Goal: Task Accomplishment & Management: Use online tool/utility

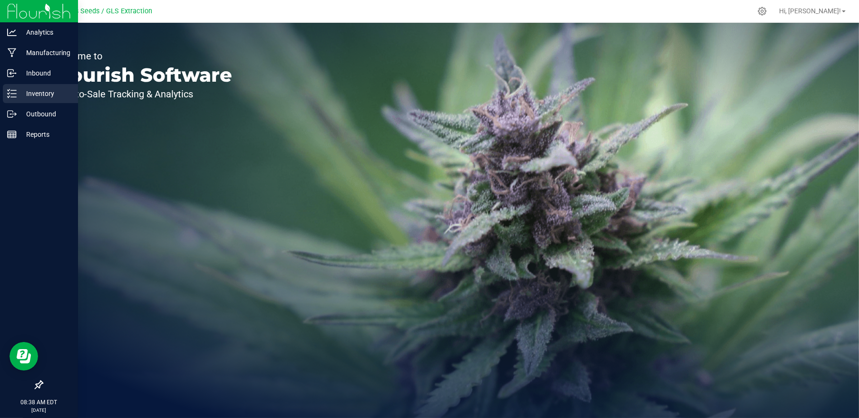
click at [30, 95] on p "Inventory" at bounding box center [45, 93] width 57 height 11
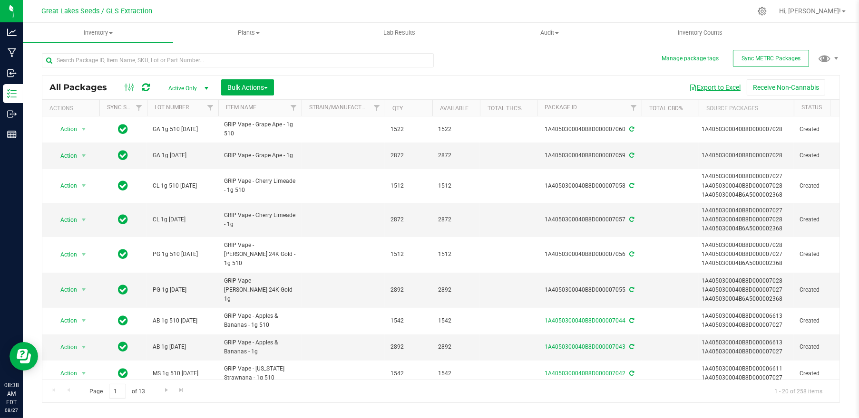
click at [705, 86] on button "Export to Excel" at bounding box center [715, 87] width 64 height 16
click at [239, 87] on span "Bulk Actions" at bounding box center [247, 88] width 40 height 8
click at [253, 111] on span "Add to manufacturing run" at bounding box center [263, 109] width 72 height 8
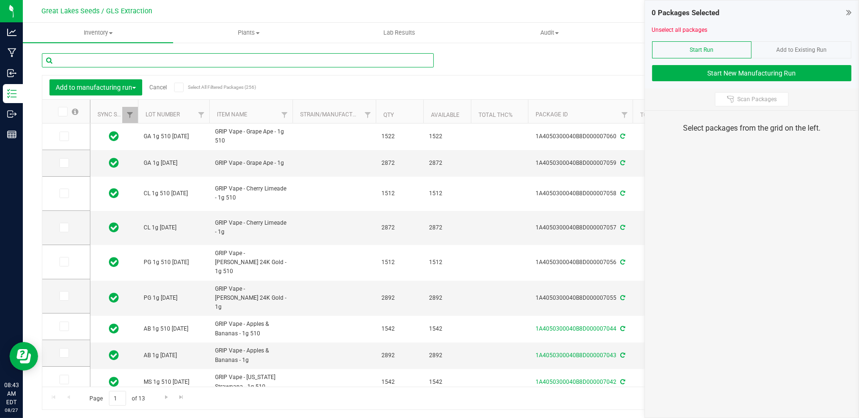
click at [124, 59] on input "text" at bounding box center [238, 60] width 392 height 14
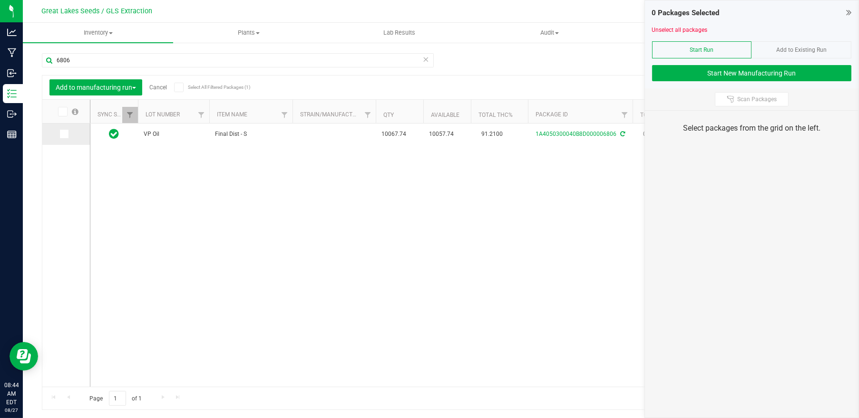
click at [66, 134] on icon at bounding box center [63, 134] width 6 height 0
click at [0, 0] on input "checkbox" at bounding box center [0, 0] width 0 height 0
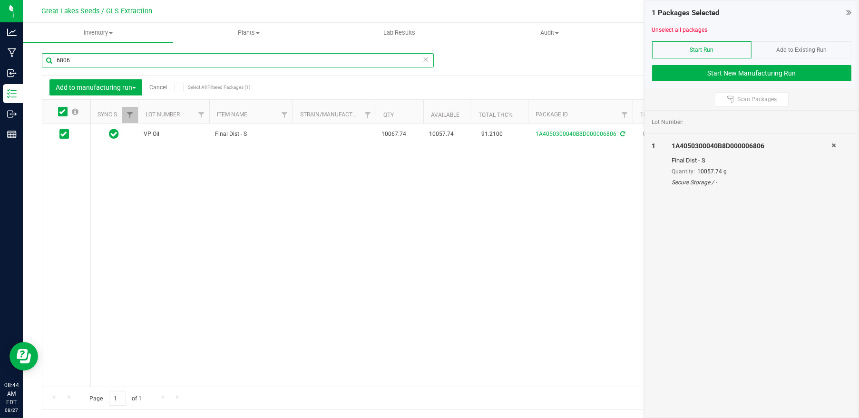
click at [46, 63] on input "6806" at bounding box center [238, 60] width 392 height 14
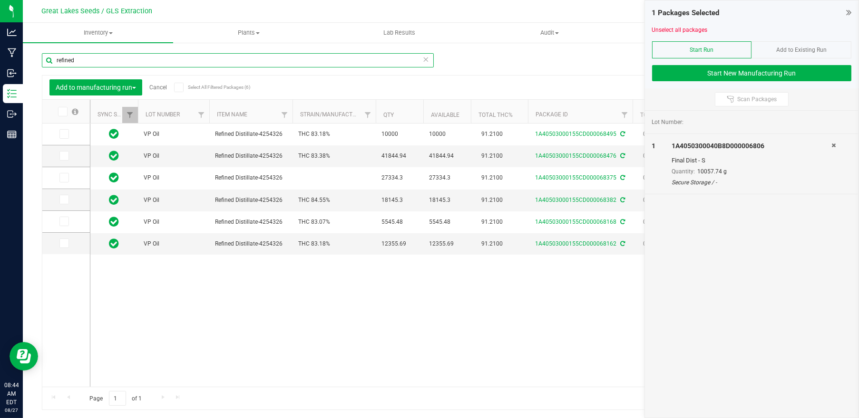
type input "refined"
click at [63, 115] on span at bounding box center [63, 112] width 10 height 10
click at [0, 0] on input "checkbox" at bounding box center [0, 0] width 0 height 0
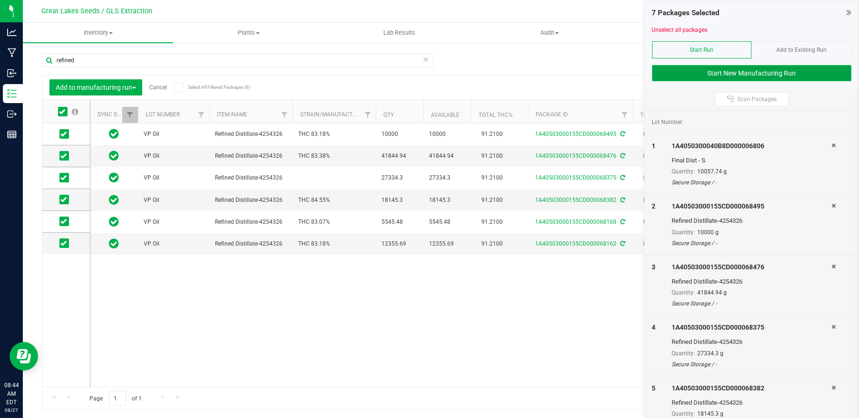
click at [714, 73] on button "Start New Manufacturing Run" at bounding box center [752, 73] width 200 height 16
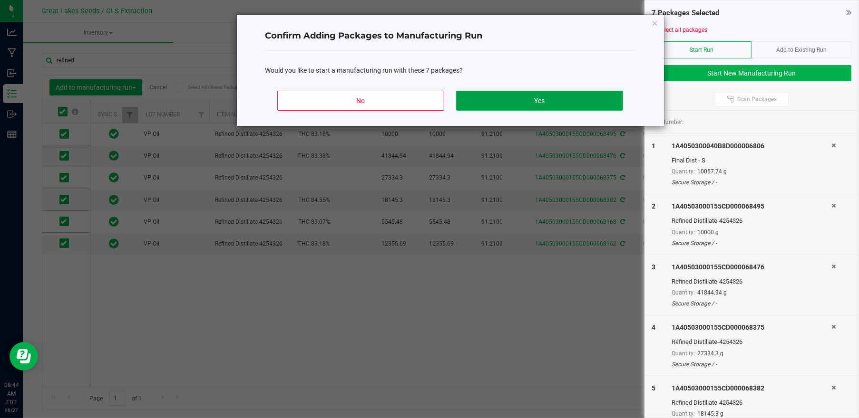
click at [574, 100] on button "Yes" at bounding box center [539, 101] width 166 height 20
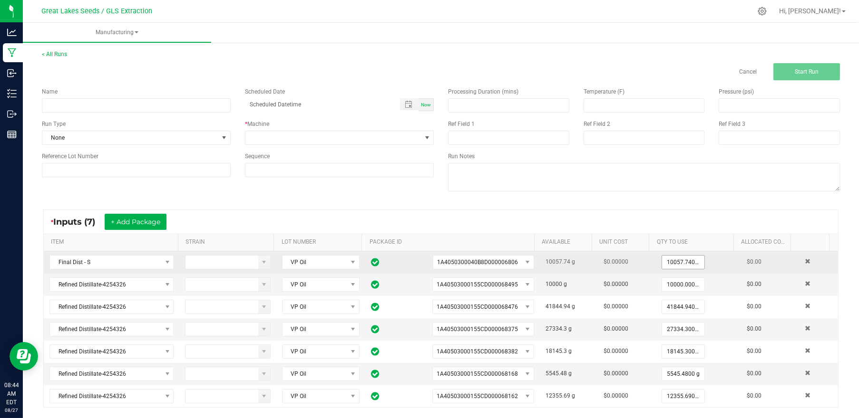
scroll to position [63, 0]
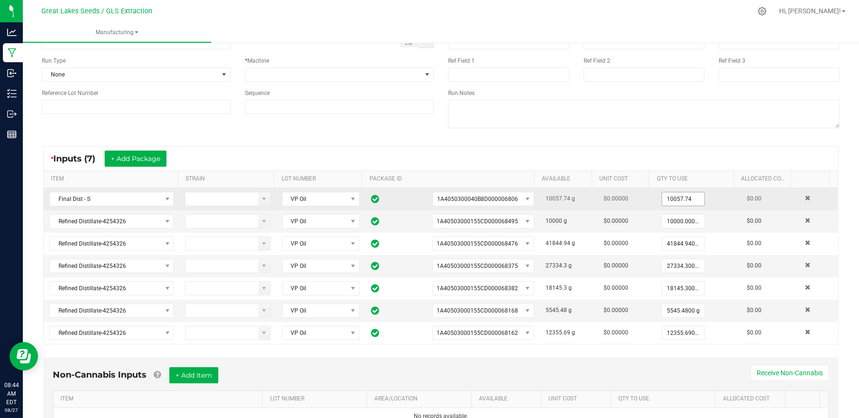
click at [670, 196] on input "10057.74" at bounding box center [683, 199] width 42 height 13
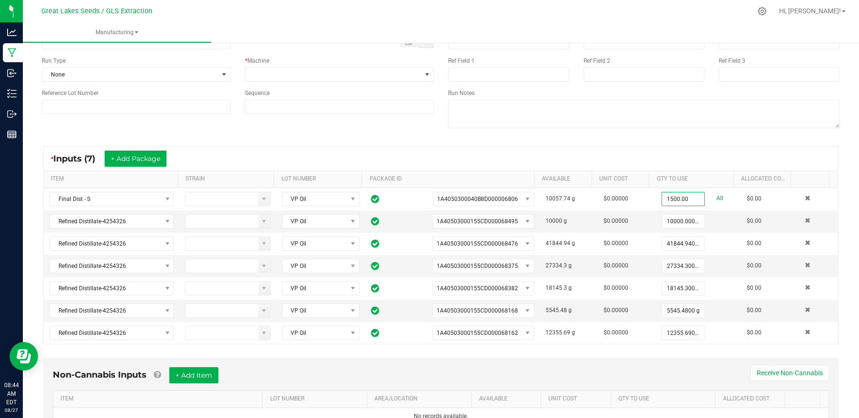
type input "1500.0000 g"
click at [605, 157] on div "* Inputs (7) + Add Package" at bounding box center [441, 159] width 794 height 24
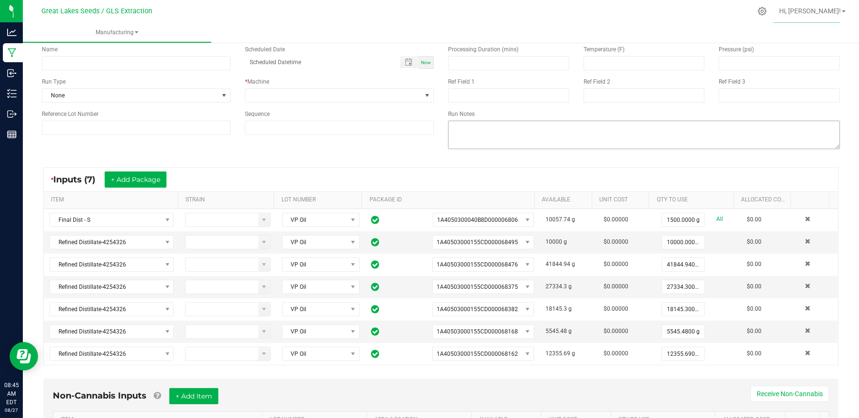
scroll to position [0, 0]
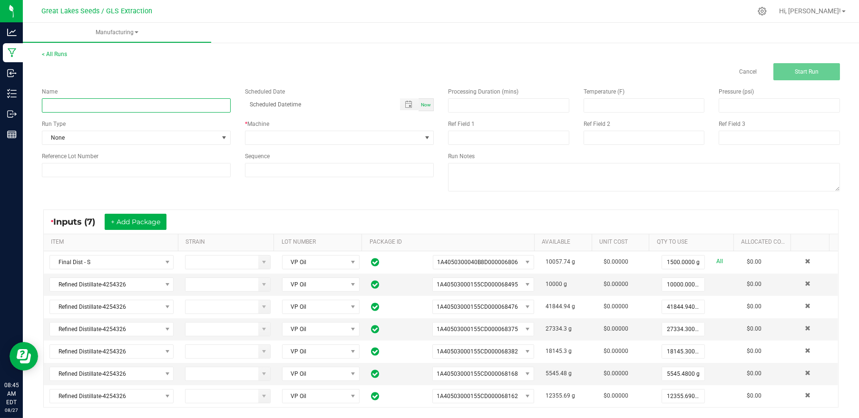
click at [166, 99] on input at bounding box center [136, 105] width 189 height 14
drag, startPoint x: 72, startPoint y: 103, endPoint x: 79, endPoint y: 103, distance: 7.1
type input "GRIP restn cleanup"
click at [201, 134] on span "None" at bounding box center [130, 137] width 176 height 13
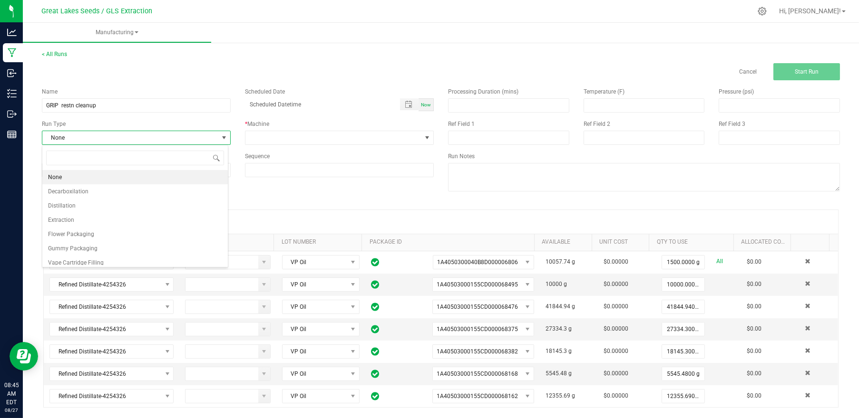
scroll to position [14, 186]
click at [136, 205] on li "Distillation" at bounding box center [134, 206] width 185 height 14
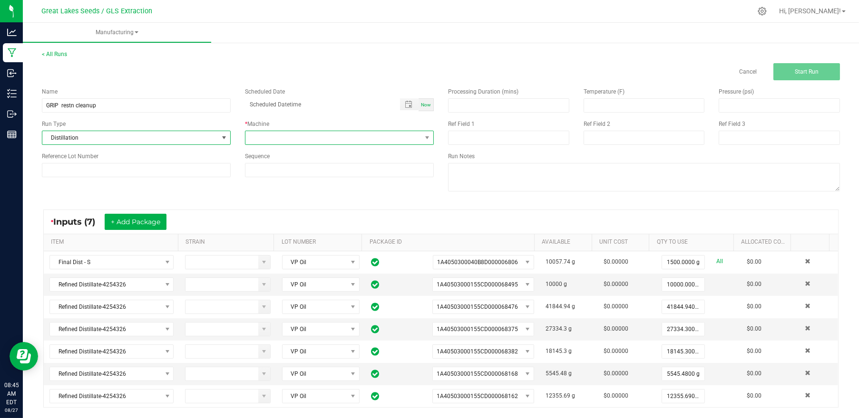
click at [280, 140] on span at bounding box center [333, 137] width 176 height 13
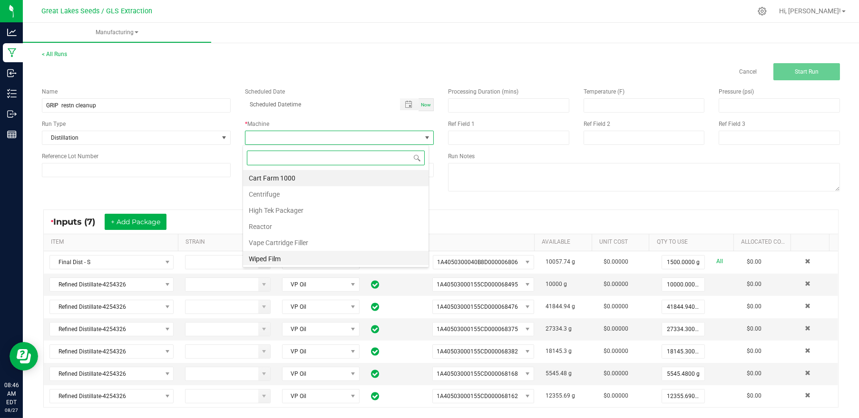
click at [282, 256] on li "Wiped Film" at bounding box center [335, 259] width 185 height 16
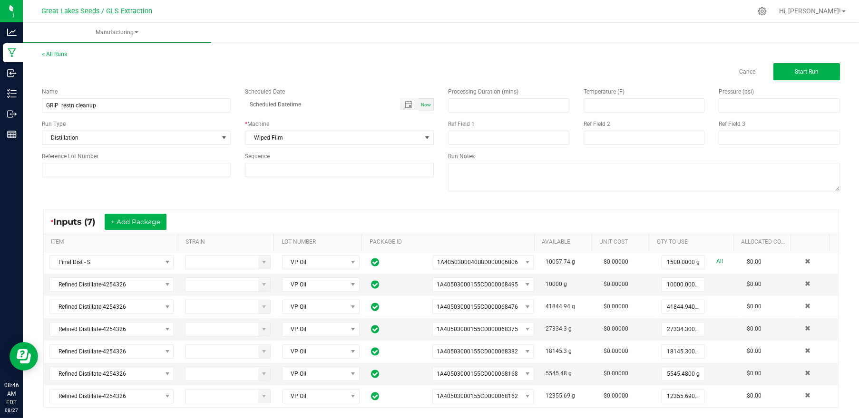
click at [512, 202] on div "* Inputs (7) + Add Package ITEM STRAIN LOT NUMBER PACKAGE ID AVAILABLE Unit Cos…" at bounding box center [441, 308] width 812 height 215
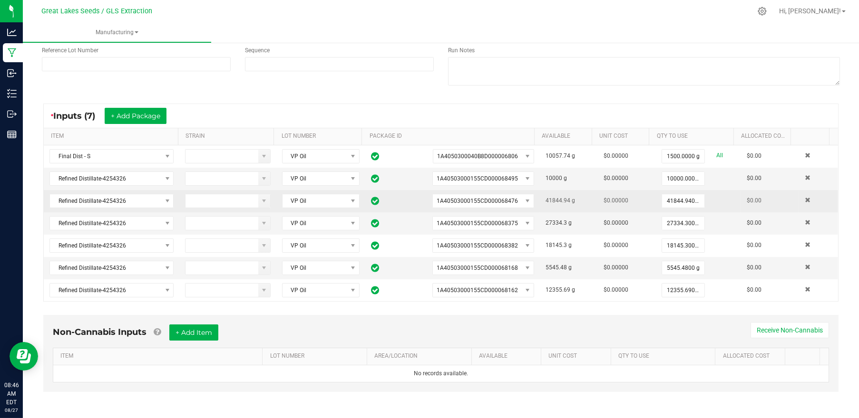
scroll to position [0, 0]
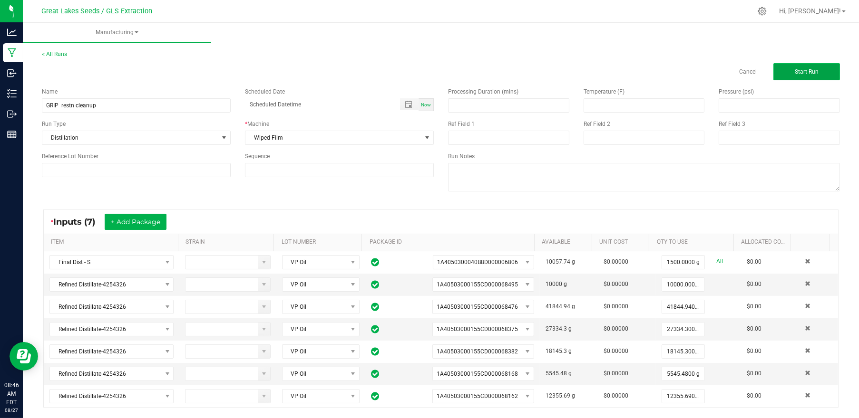
click at [794, 77] on button "Start Run" at bounding box center [806, 71] width 67 height 17
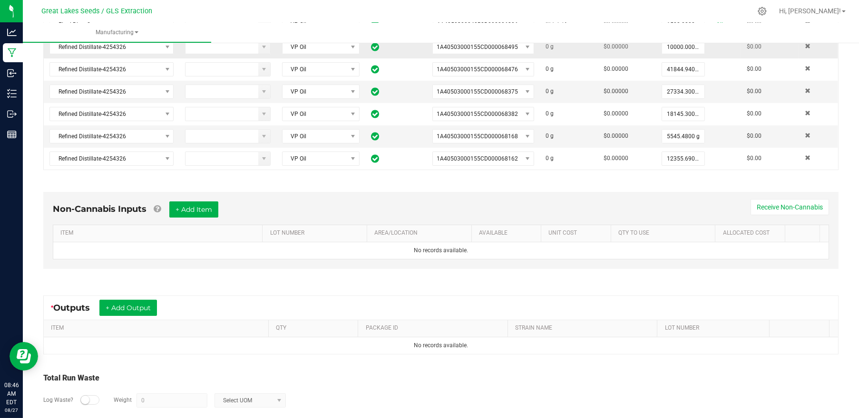
scroll to position [293, 0]
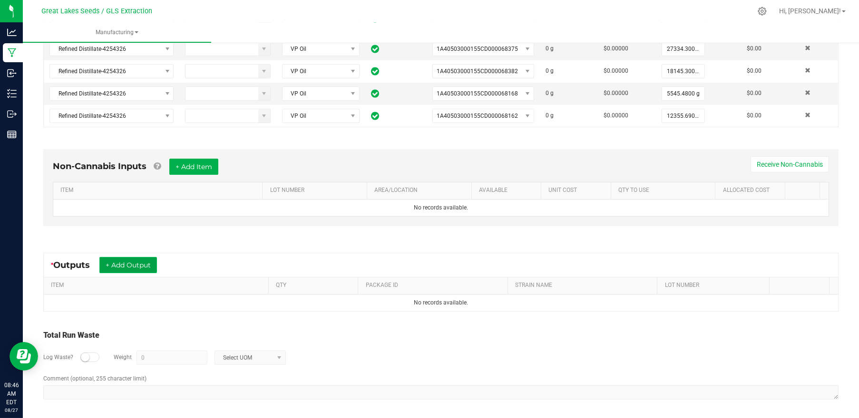
click at [139, 263] on button "+ Add Output" at bounding box center [128, 265] width 58 height 16
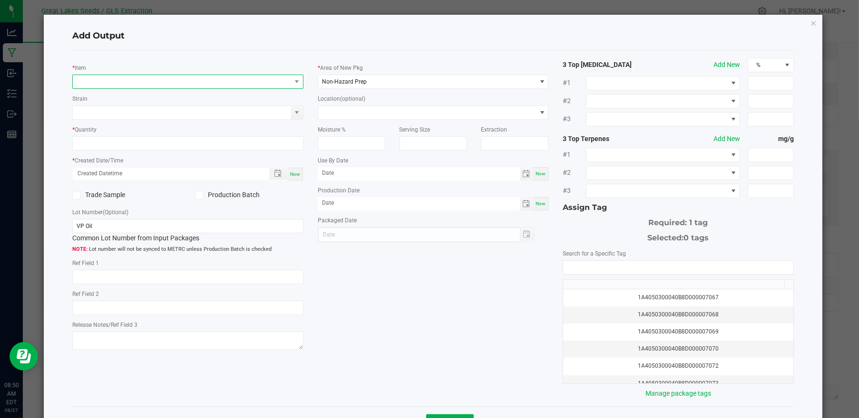
click at [118, 80] on span "NO DATA FOUND" at bounding box center [182, 81] width 218 height 13
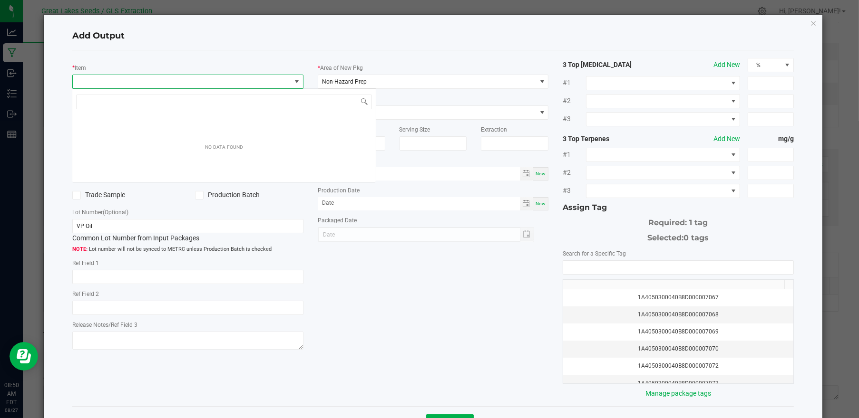
scroll to position [14, 228]
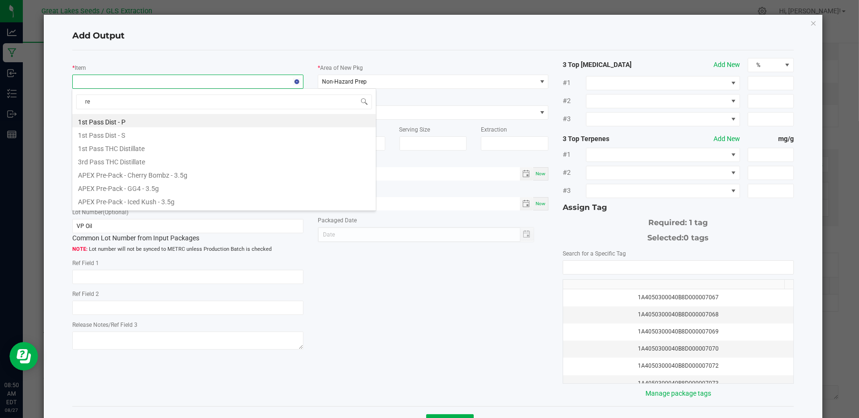
type input "res"
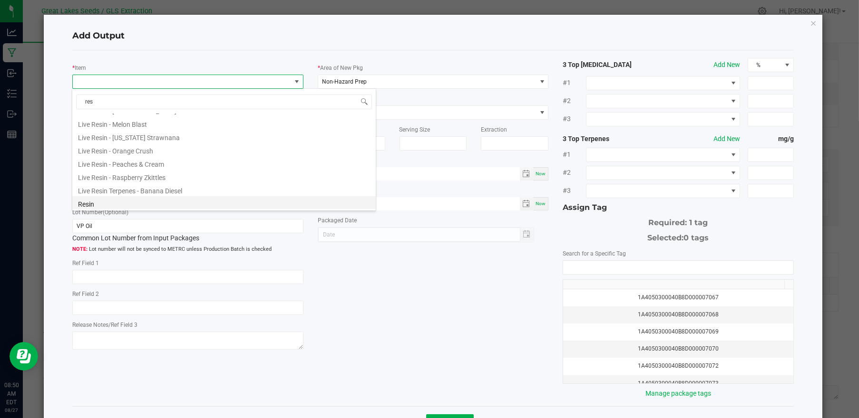
click at [158, 199] on li "Resin" at bounding box center [223, 202] width 303 height 13
type input "0.0000 g"
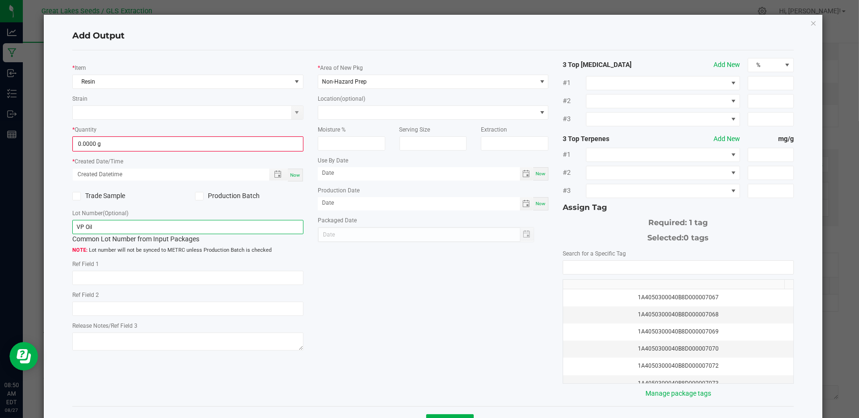
drag, startPoint x: 111, startPoint y: 226, endPoint x: 69, endPoint y: 231, distance: 42.6
click at [69, 231] on div "* Item Resin Strain * Quantity 0.0000 g * Created Date/Time Now Trade Sample Pr…" at bounding box center [187, 206] width 245 height 296
type input "B"
type input "BM Clean"
click at [290, 173] on span "Now" at bounding box center [295, 175] width 10 height 5
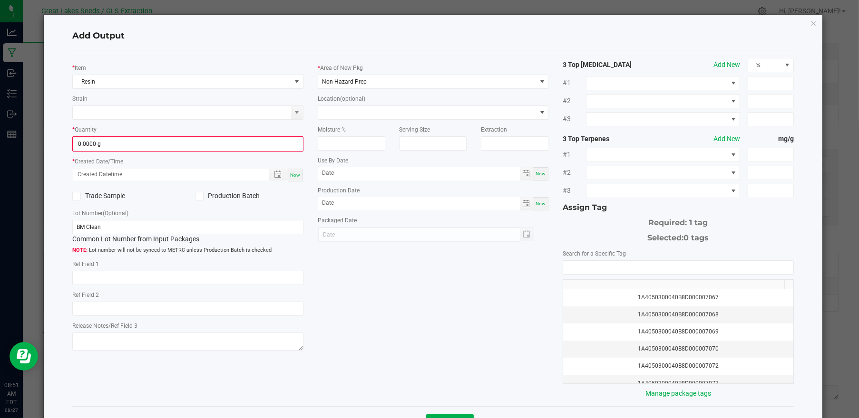
type input "[DATE] 8:51 AM"
type input "[DATE]"
click at [200, 195] on span at bounding box center [199, 196] width 9 height 9
click at [0, 0] on input "Production Batch" at bounding box center [0, 0] width 0 height 0
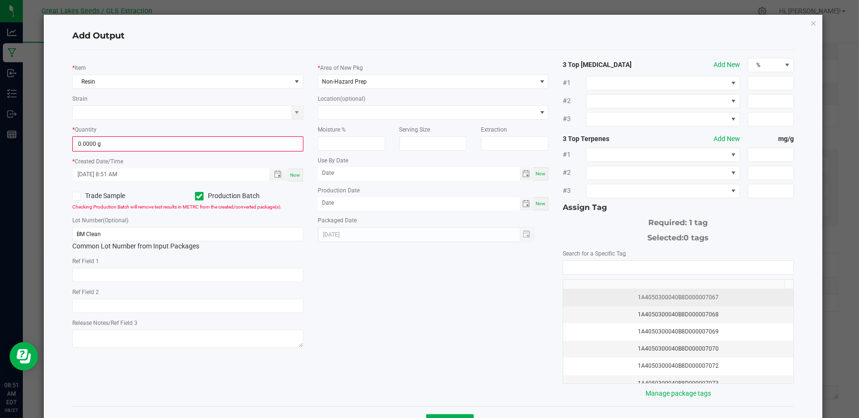
click at [714, 293] on div "1A4050300040B8D000007067" at bounding box center [678, 297] width 219 height 9
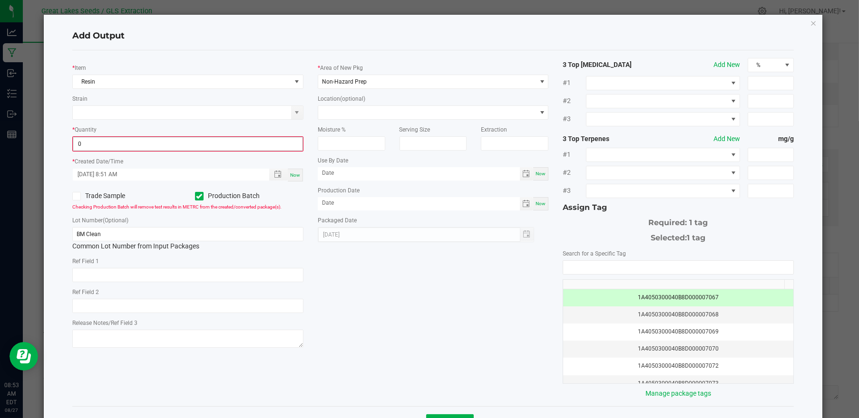
click at [172, 141] on input "0" at bounding box center [187, 143] width 229 height 13
type input "114725.0000 g"
click at [404, 331] on div "* Item Resin Strain * Quantity 114725.0000 g * Created Date/Time [DATE] 8:51 AM…" at bounding box center [432, 228] width 735 height 341
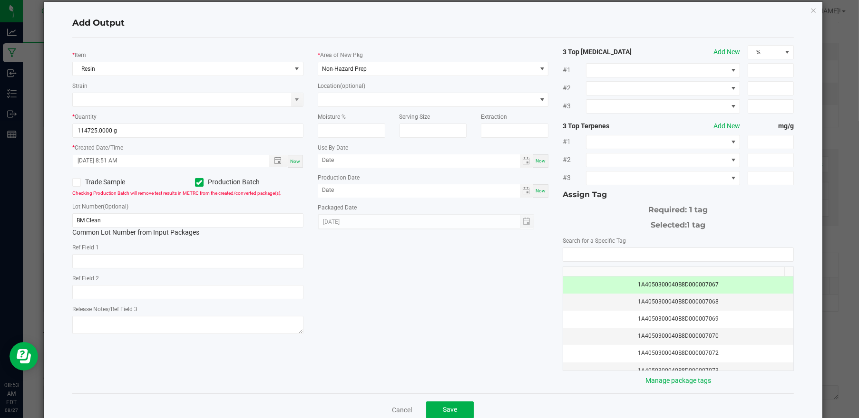
scroll to position [34, 0]
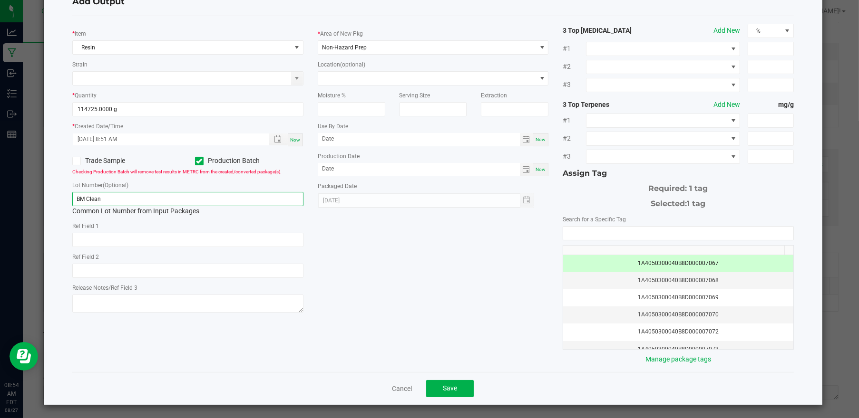
click at [104, 195] on input "BM Clean" at bounding box center [187, 199] width 231 height 14
drag, startPoint x: 104, startPoint y: 196, endPoint x: 75, endPoint y: 199, distance: 29.2
click at [75, 199] on input "BM Clean" at bounding box center [187, 199] width 231 height 14
click at [95, 196] on input "BM 8.2725" at bounding box center [187, 199] width 231 height 14
click at [97, 197] on input "BM 8.2725" at bounding box center [187, 199] width 231 height 14
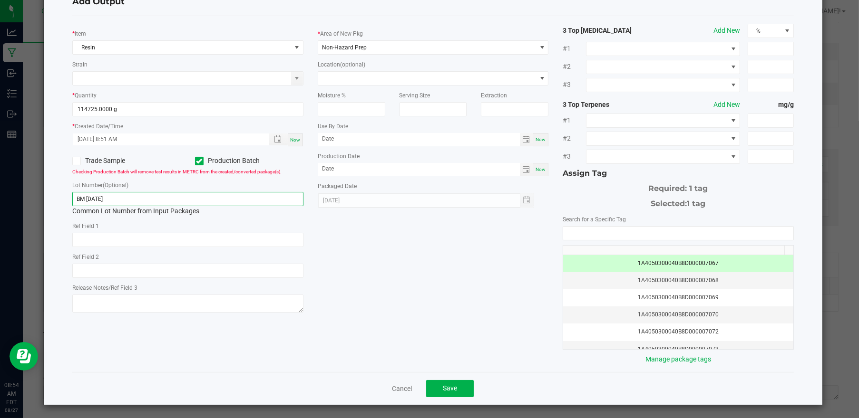
type input "BM [DATE]"
click at [386, 245] on div "* Item Resin Strain * Quantity 114725.0000 g * Created Date/Time [DATE] 8:51 AM…" at bounding box center [432, 194] width 735 height 341
click at [446, 385] on span "Save" at bounding box center [450, 389] width 14 height 8
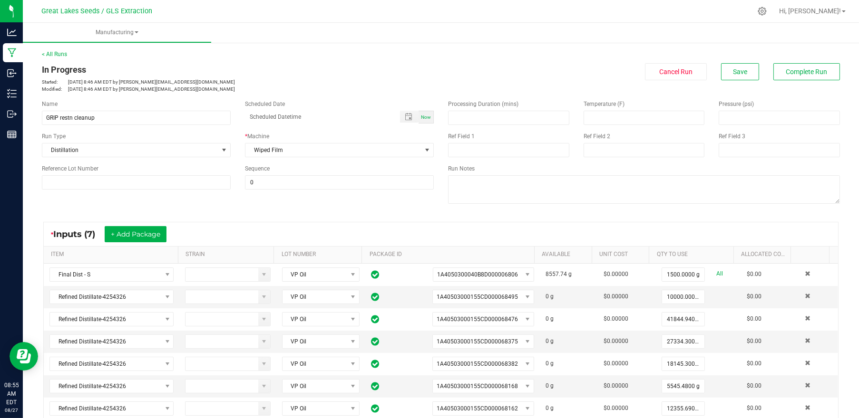
scroll to position [300, 0]
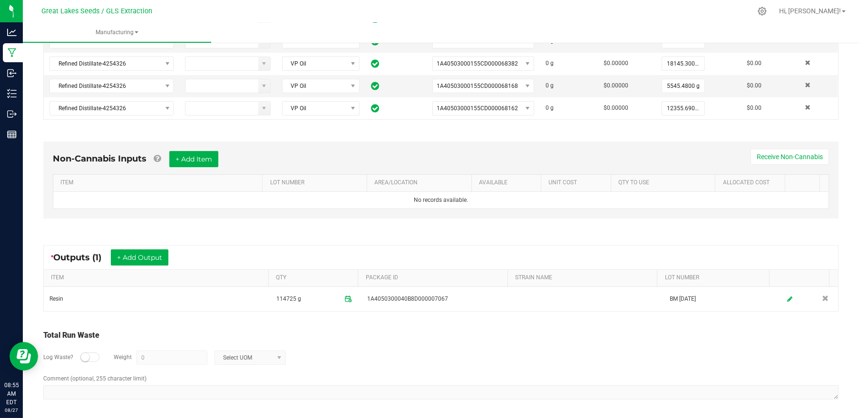
click at [91, 354] on div at bounding box center [89, 358] width 19 height 10
click at [152, 357] on input "0" at bounding box center [172, 357] width 70 height 13
type input "2000"
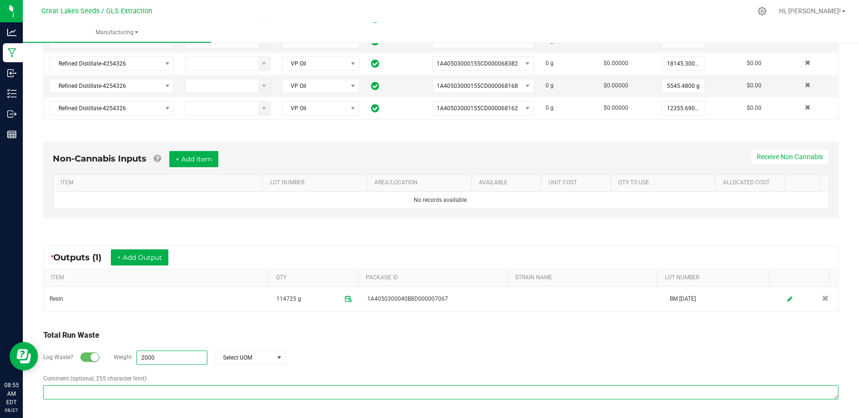
click at [155, 394] on textarea "Comment (optional, 255 character limit)" at bounding box center [440, 393] width 795 height 14
type textarea "Liter cleanup to increase potency"
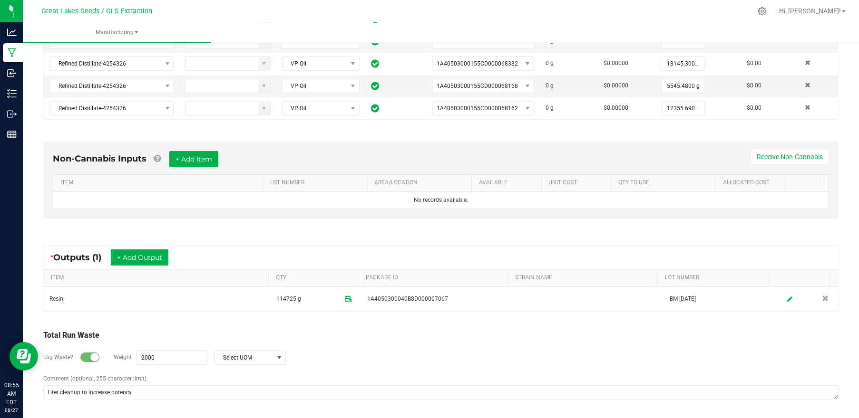
click at [348, 356] on div "Log Waste? Weight 2000 Select UOM" at bounding box center [440, 357] width 795 height 33
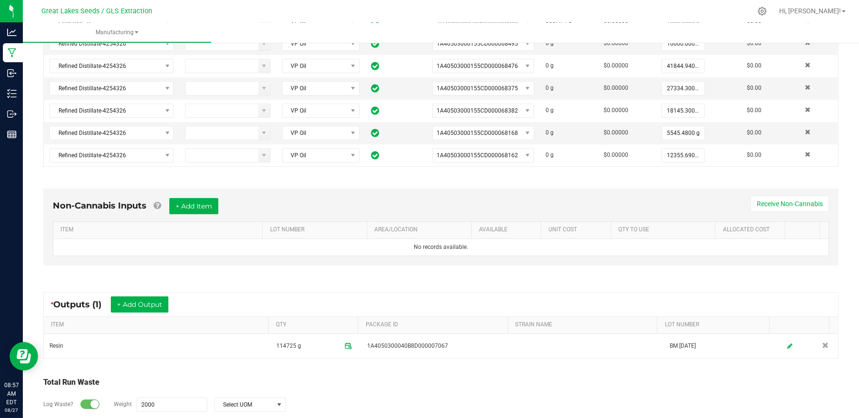
scroll to position [0, 0]
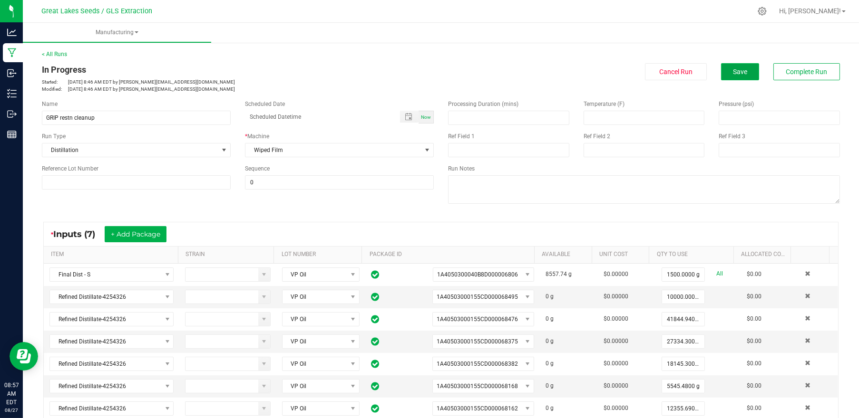
click at [733, 75] on span "Save" at bounding box center [740, 72] width 14 height 8
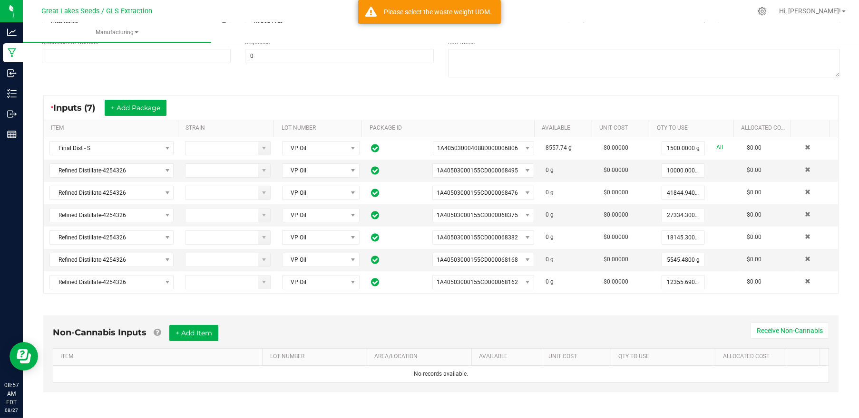
scroll to position [300, 0]
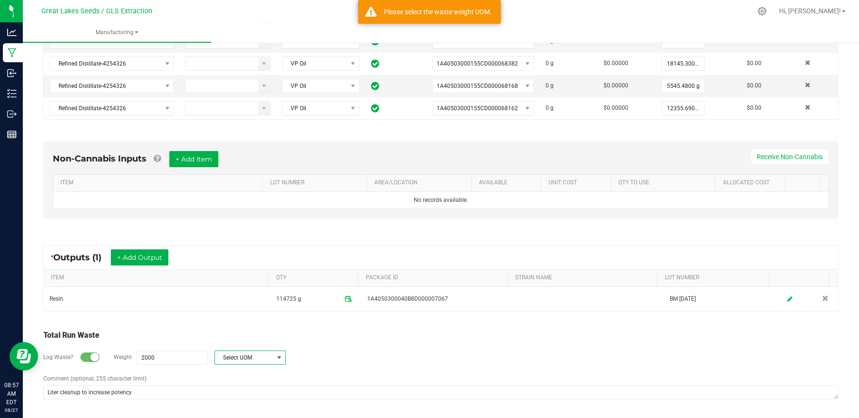
click at [275, 354] on span at bounding box center [279, 358] width 8 height 8
click at [255, 270] on li "Gram" at bounding box center [249, 273] width 70 height 13
type input "2000 g"
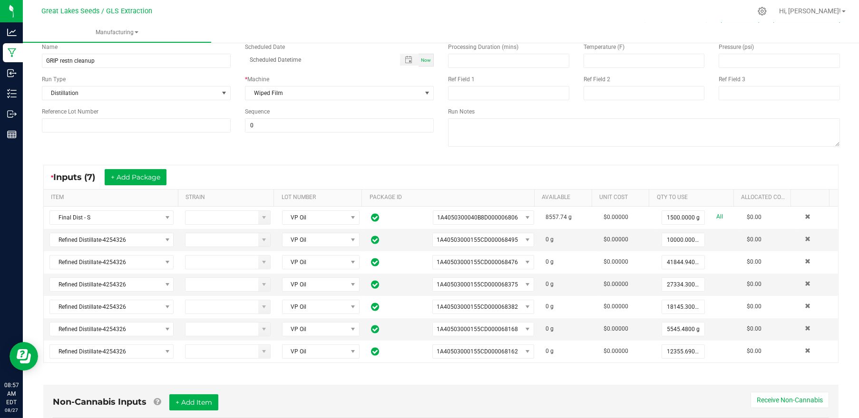
scroll to position [0, 0]
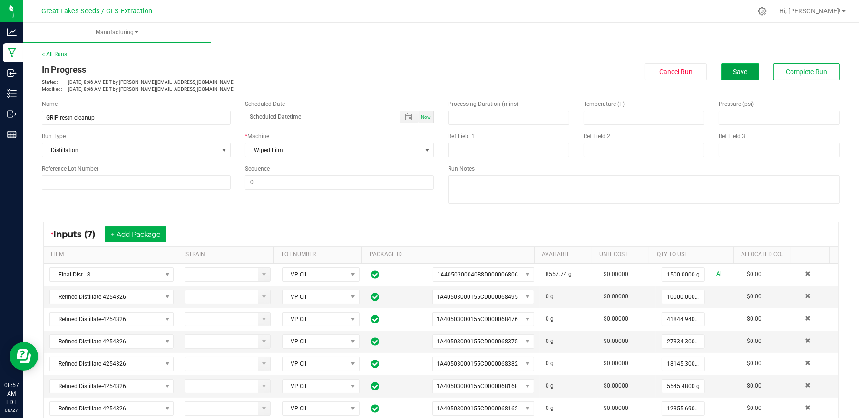
click at [725, 65] on button "Save" at bounding box center [740, 71] width 38 height 17
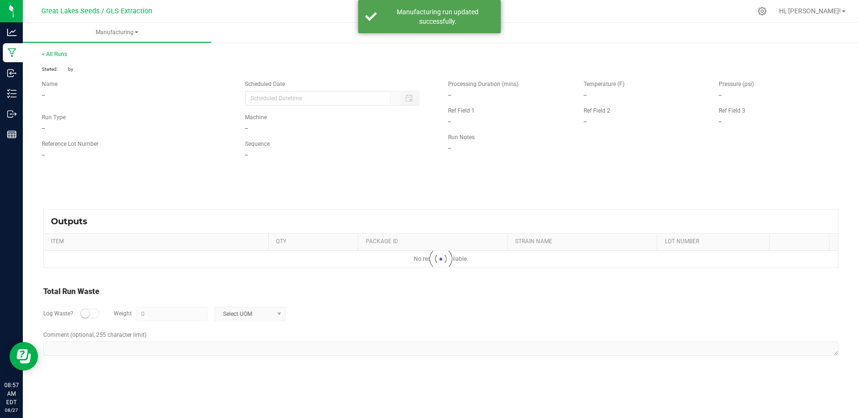
type input "2000 g"
type textarea "Liter cleanup to increase potency"
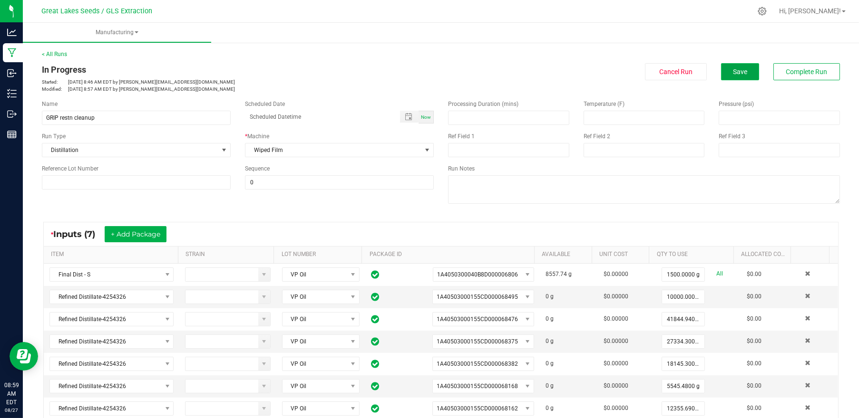
click at [742, 77] on button "Save" at bounding box center [740, 71] width 38 height 17
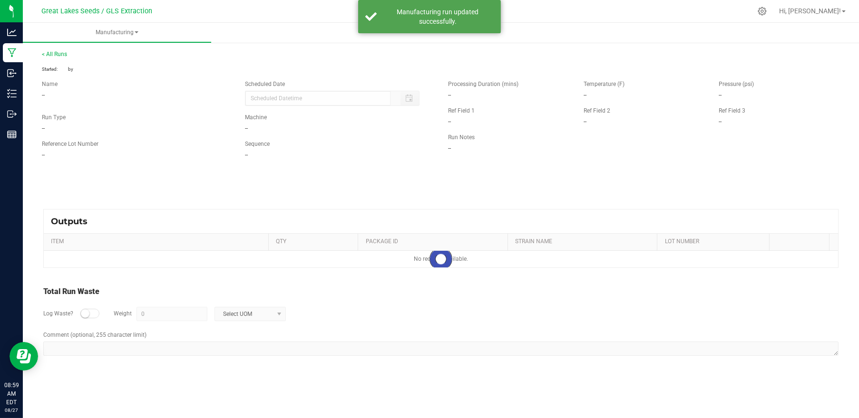
type input "2000 g"
type textarea "Liter cleanup to increase potency"
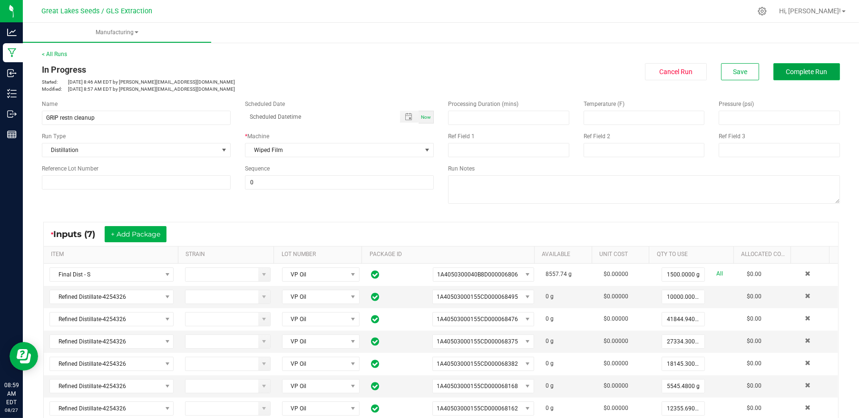
click at [786, 71] on span "Complete Run" at bounding box center [806, 72] width 41 height 8
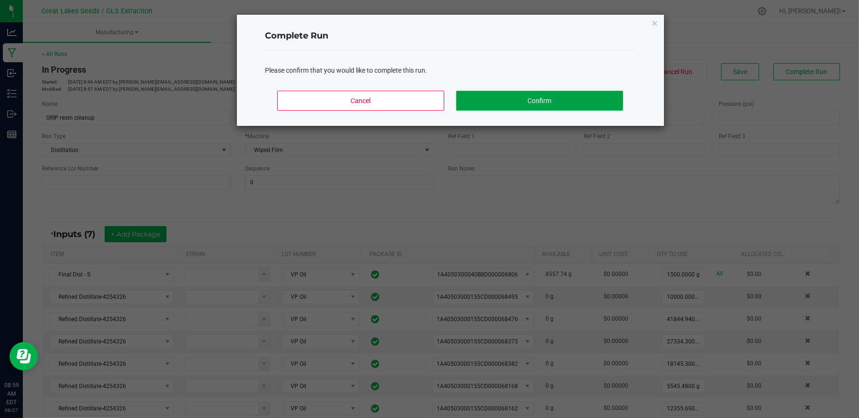
click at [577, 101] on button "Confirm" at bounding box center [539, 101] width 166 height 20
